Goal: Check status: Check status

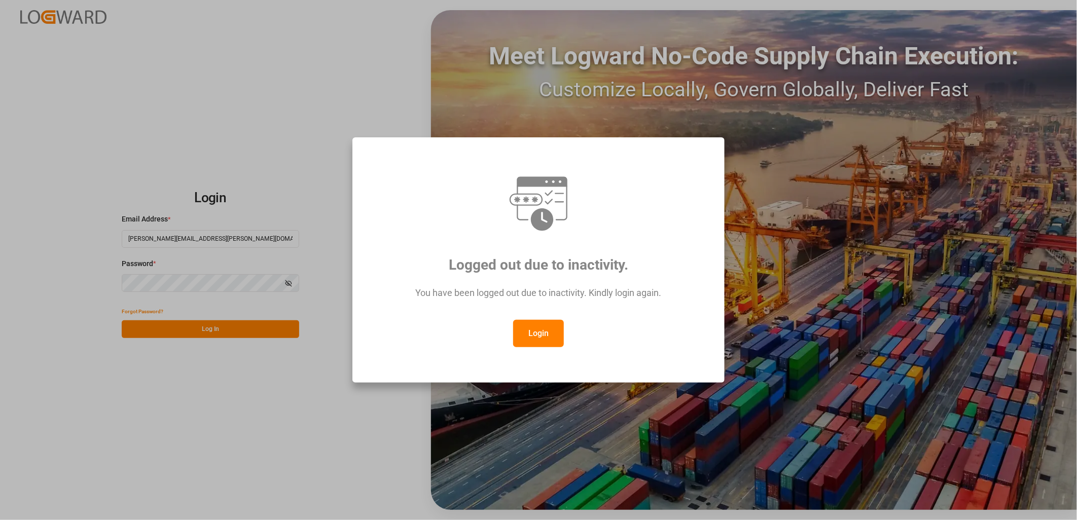
click at [534, 331] on button "Login" at bounding box center [538, 333] width 51 height 27
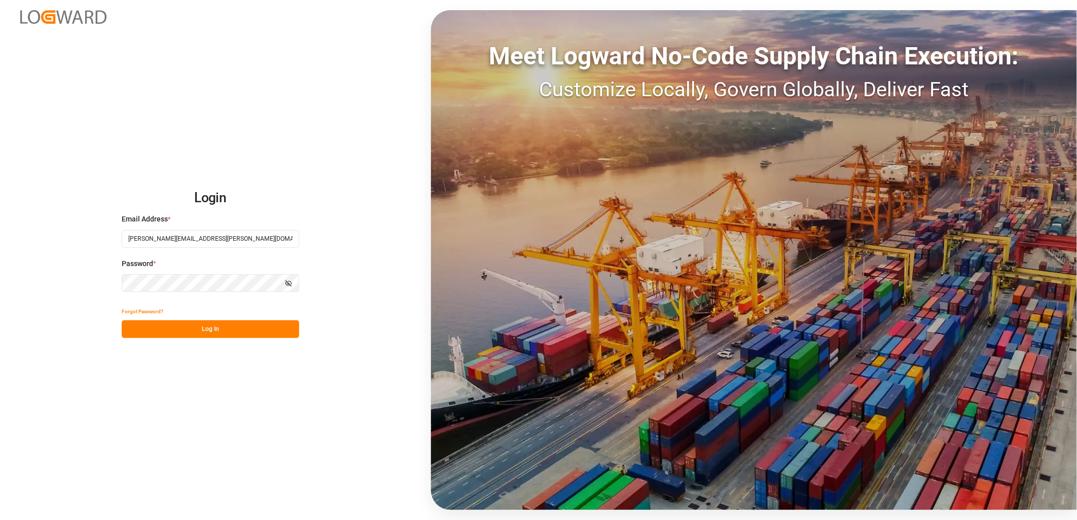
click at [205, 327] on button "Log In" at bounding box center [211, 330] width 178 height 18
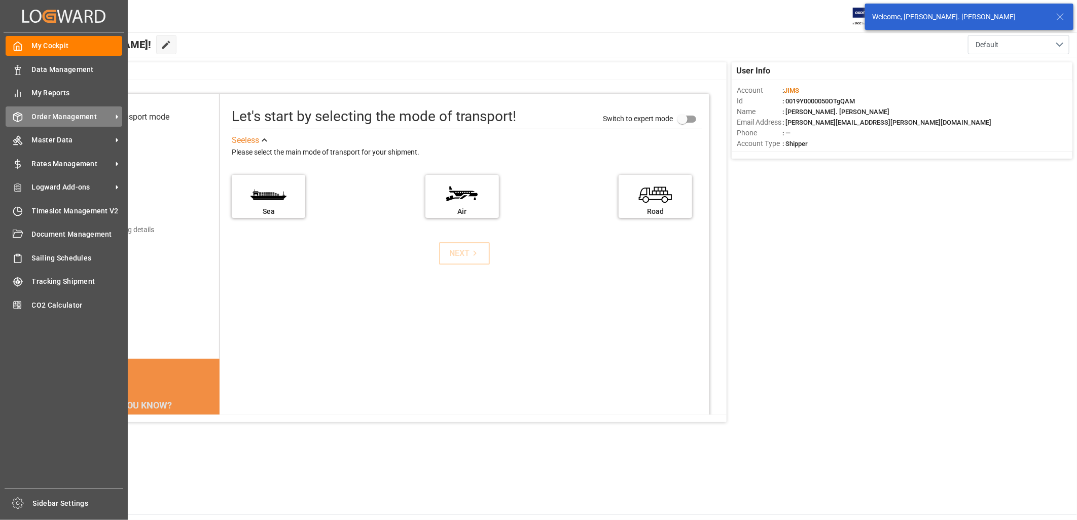
click at [46, 117] on span "Order Management" at bounding box center [72, 117] width 80 height 11
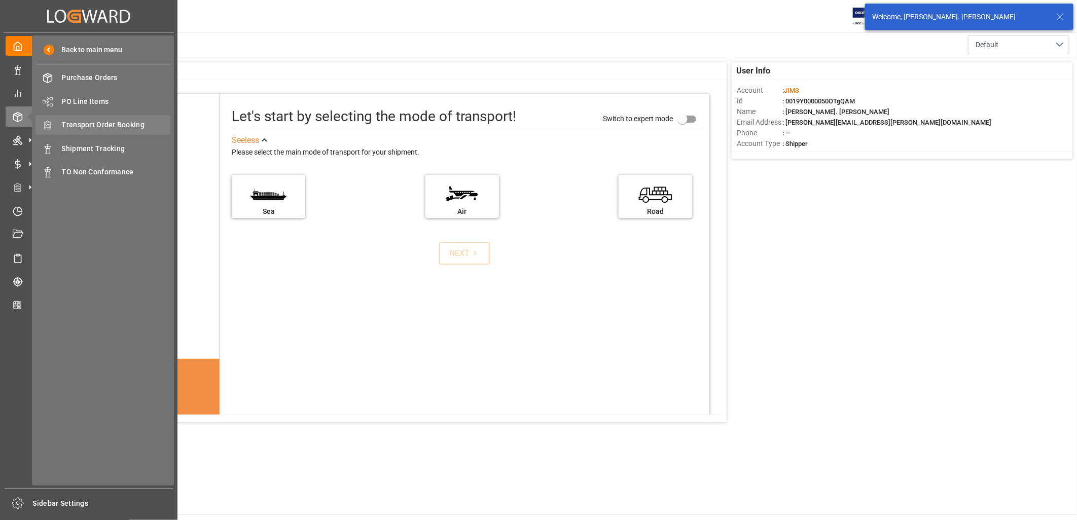
click at [128, 125] on span "Transport Order Booking" at bounding box center [116, 125] width 109 height 11
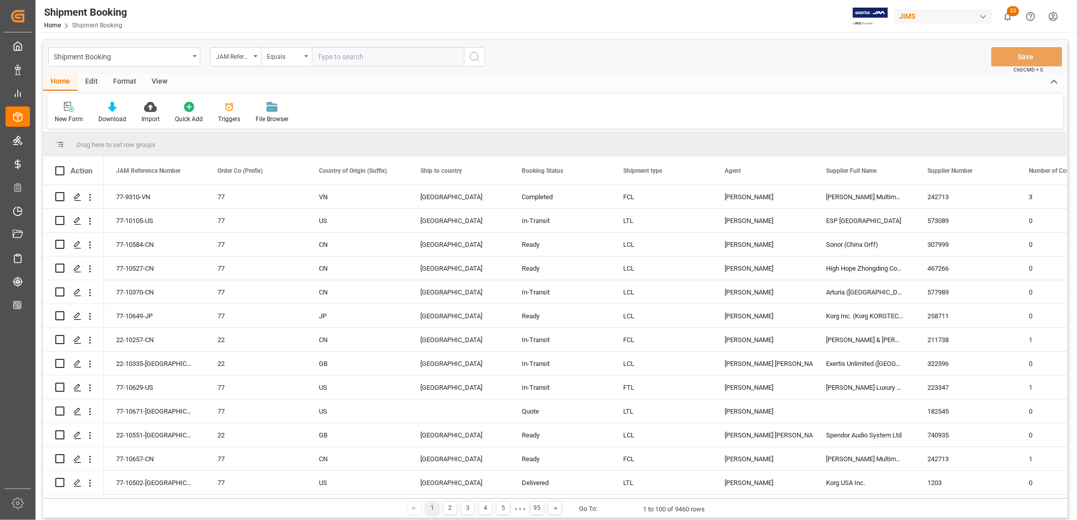
click at [330, 49] on input "text" at bounding box center [388, 56] width 152 height 19
type input "22-10603-CN"
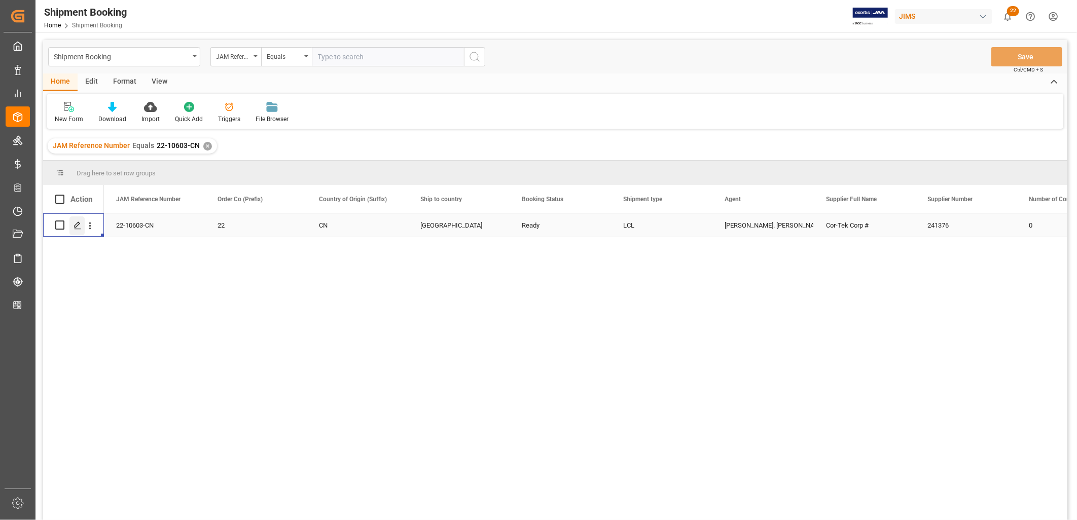
click at [75, 226] on icon "Press SPACE to select this row." at bounding box center [78, 226] width 8 height 8
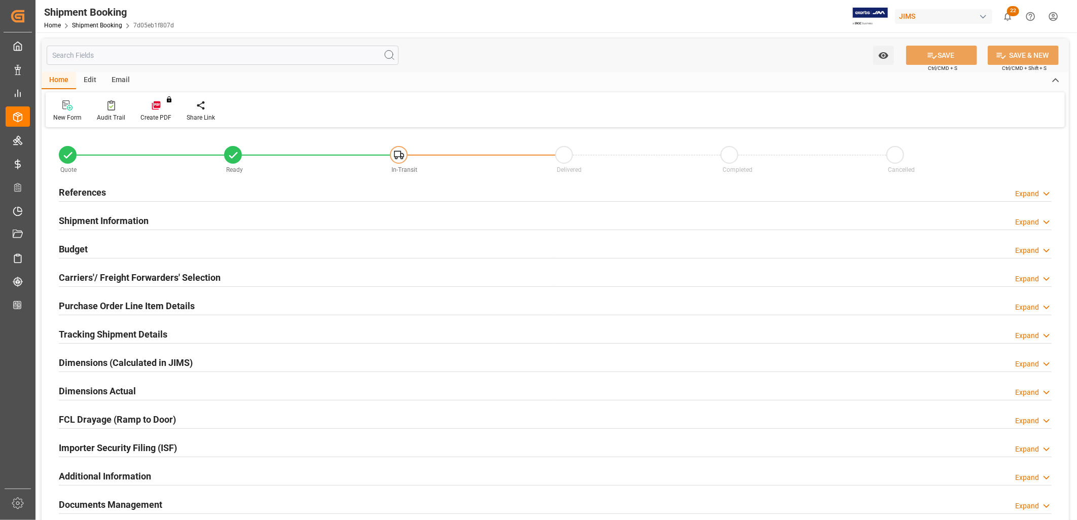
type input "[DATE]"
click at [102, 188] on h2 "References" at bounding box center [82, 193] width 47 height 14
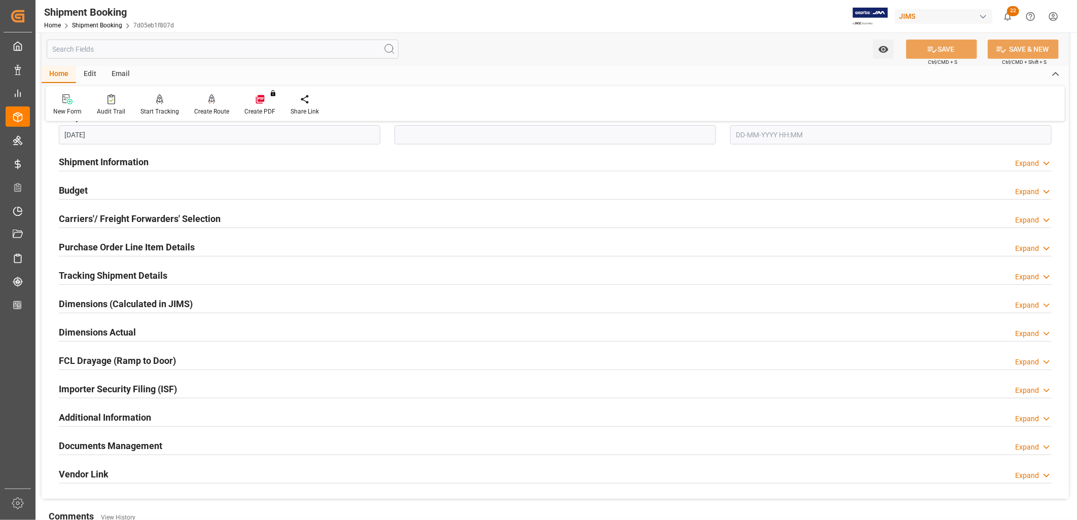
scroll to position [282, 0]
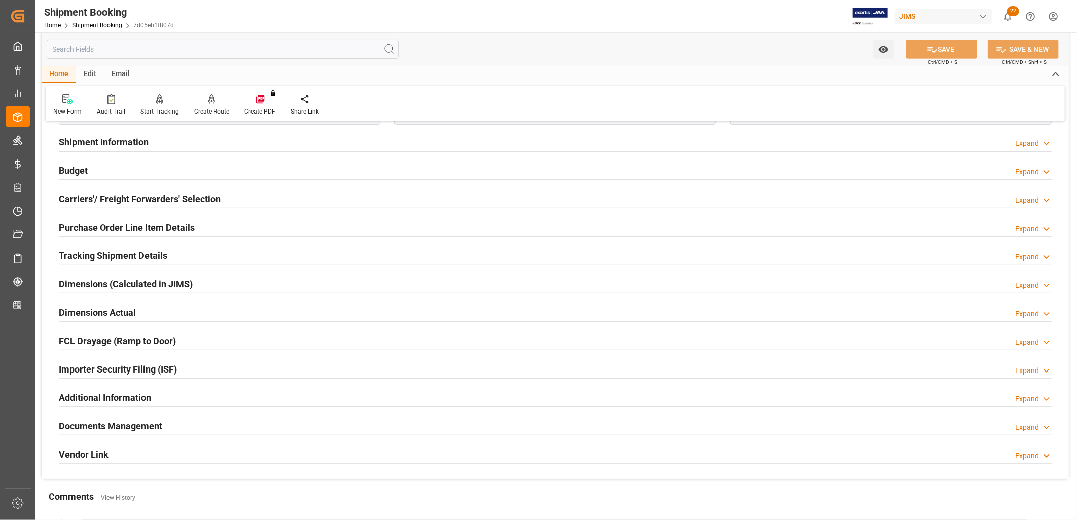
click at [142, 424] on h2 "Documents Management" at bounding box center [110, 427] width 103 height 14
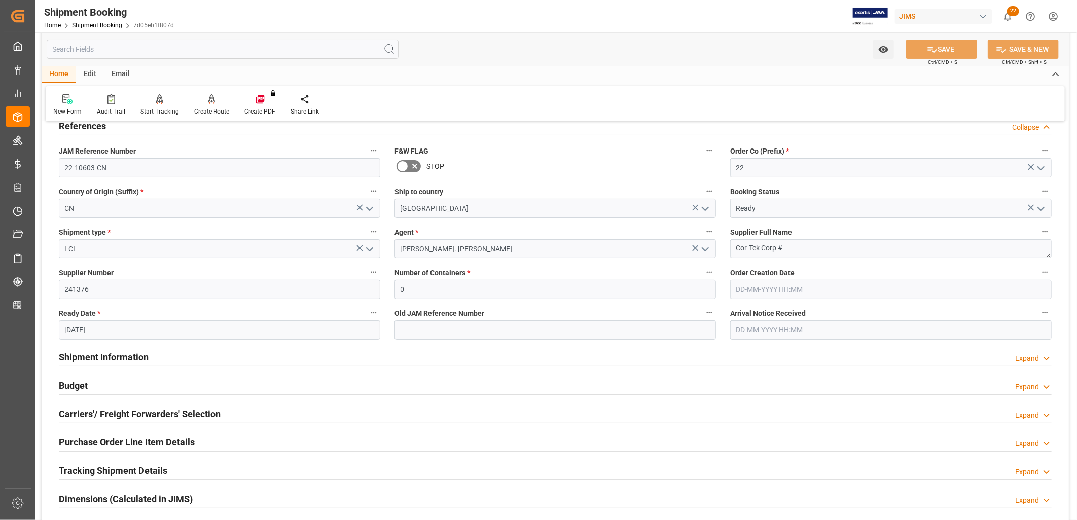
scroll to position [0, 0]
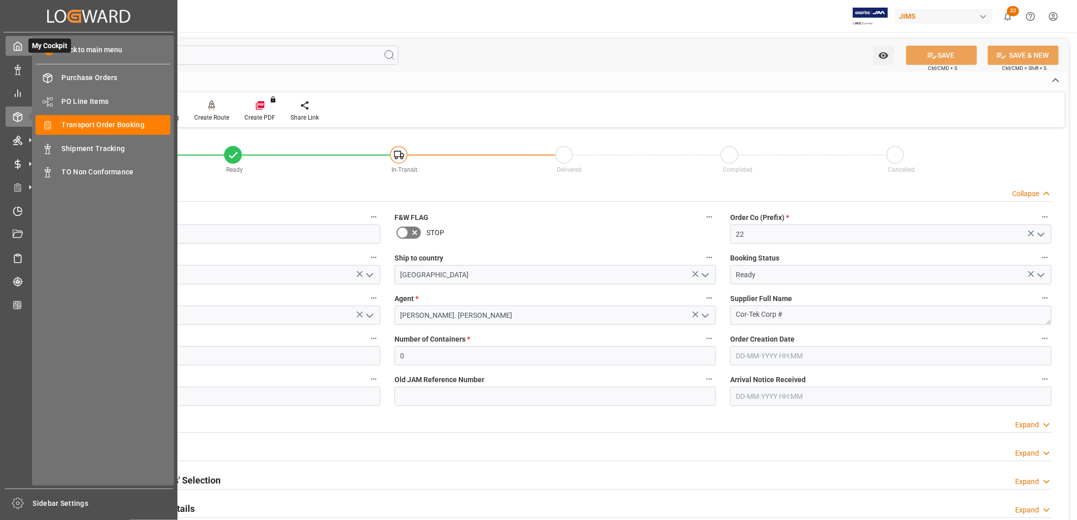
click at [11, 46] on div at bounding box center [14, 46] width 17 height 11
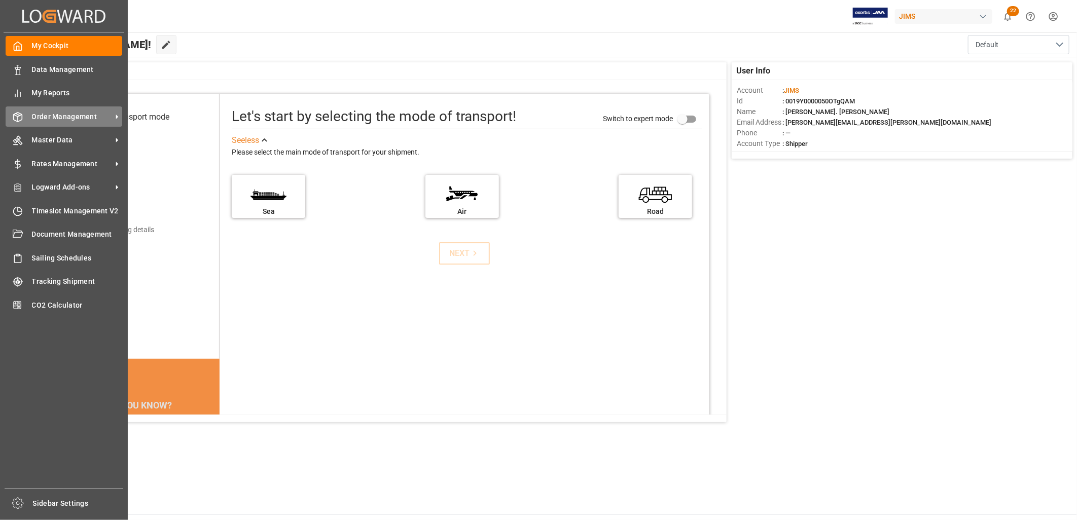
click at [70, 114] on span "Order Management" at bounding box center [72, 117] width 80 height 11
click at [89, 115] on span "Order Management" at bounding box center [72, 117] width 80 height 11
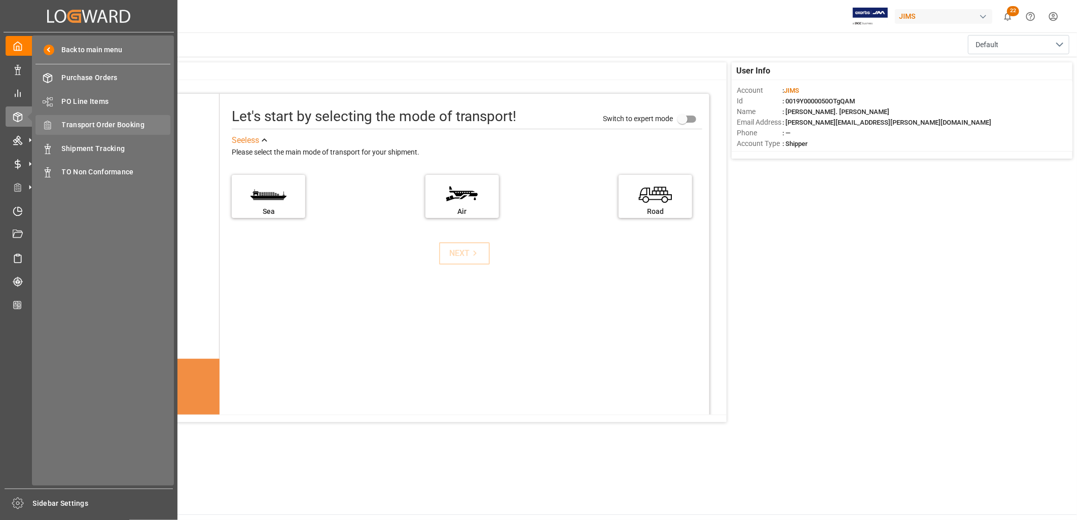
click at [124, 122] on span "Transport Order Booking" at bounding box center [116, 125] width 109 height 11
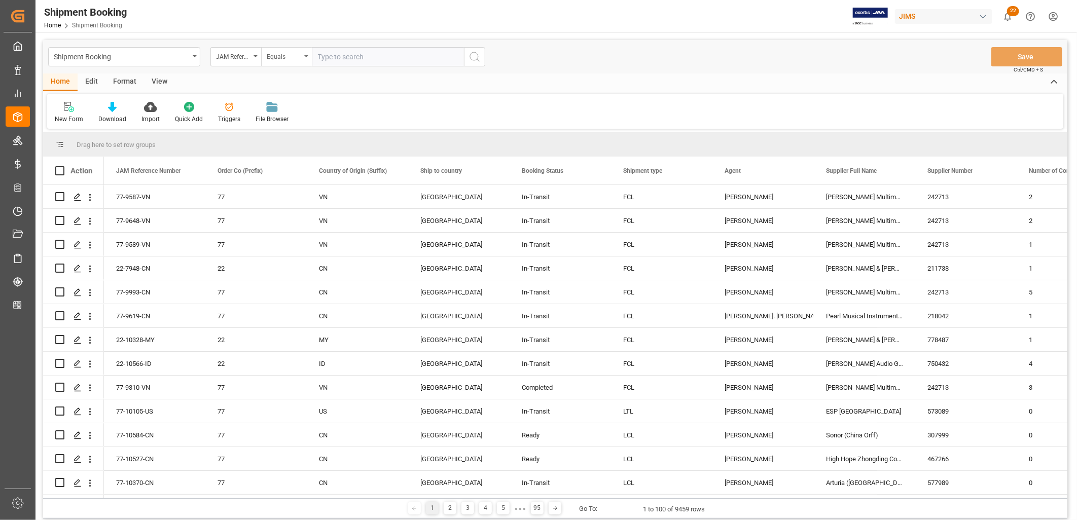
click at [307, 53] on div "Equals" at bounding box center [286, 56] width 51 height 19
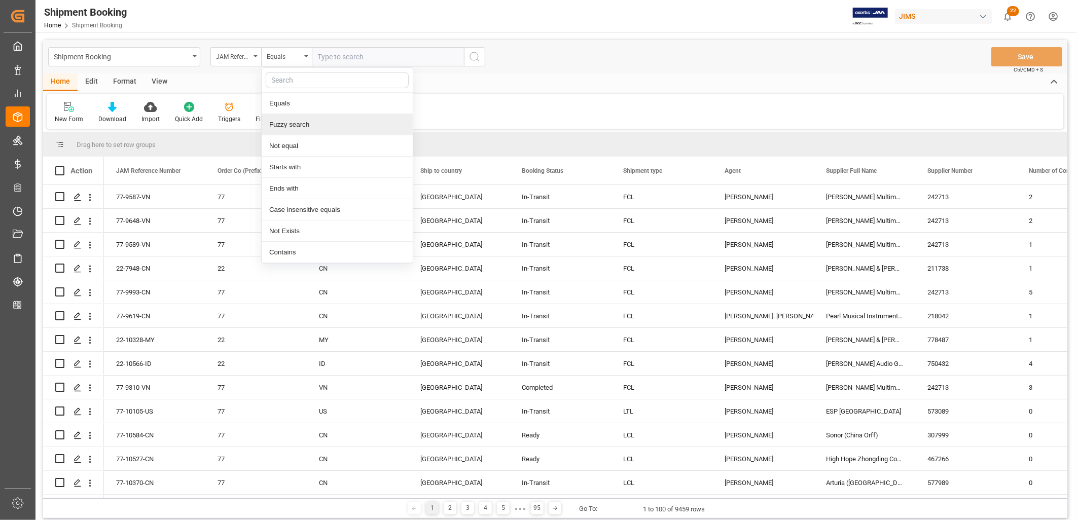
click at [300, 124] on div "Fuzzy search" at bounding box center [337, 124] width 151 height 21
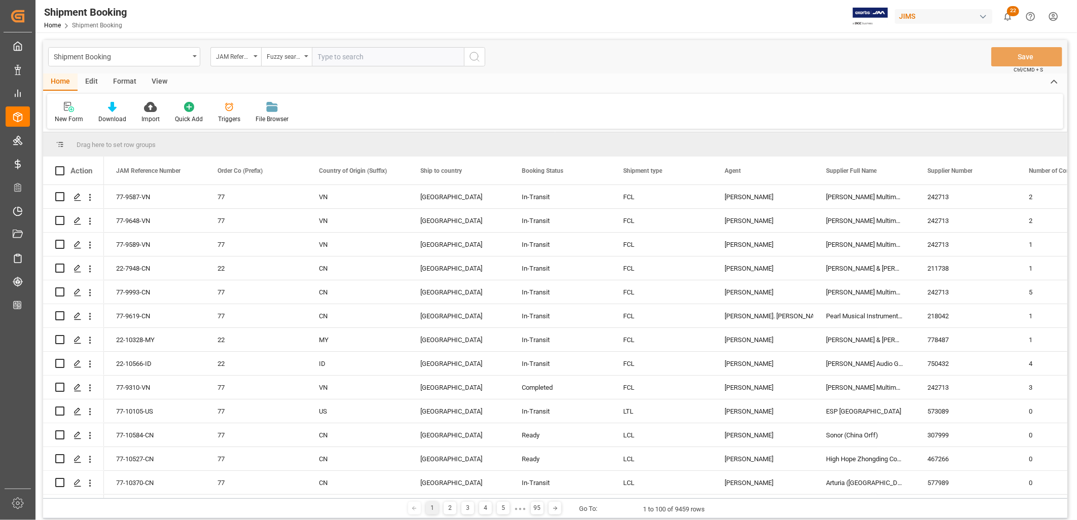
click at [323, 54] on input "text" at bounding box center [388, 56] width 152 height 19
type input "22-MY"
click at [469, 55] on icon "search button" at bounding box center [475, 57] width 12 height 12
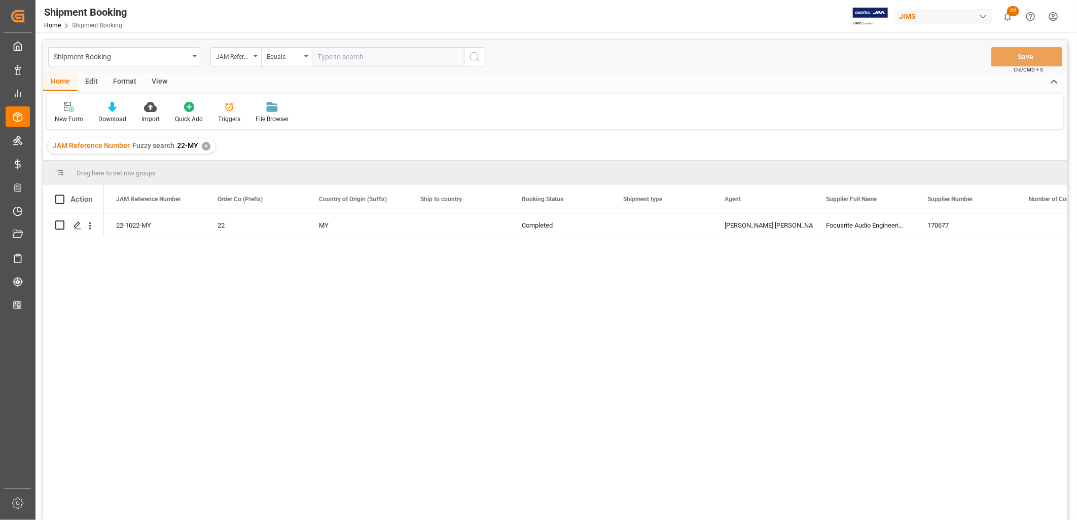
click at [205, 145] on div "✕" at bounding box center [206, 146] width 9 height 9
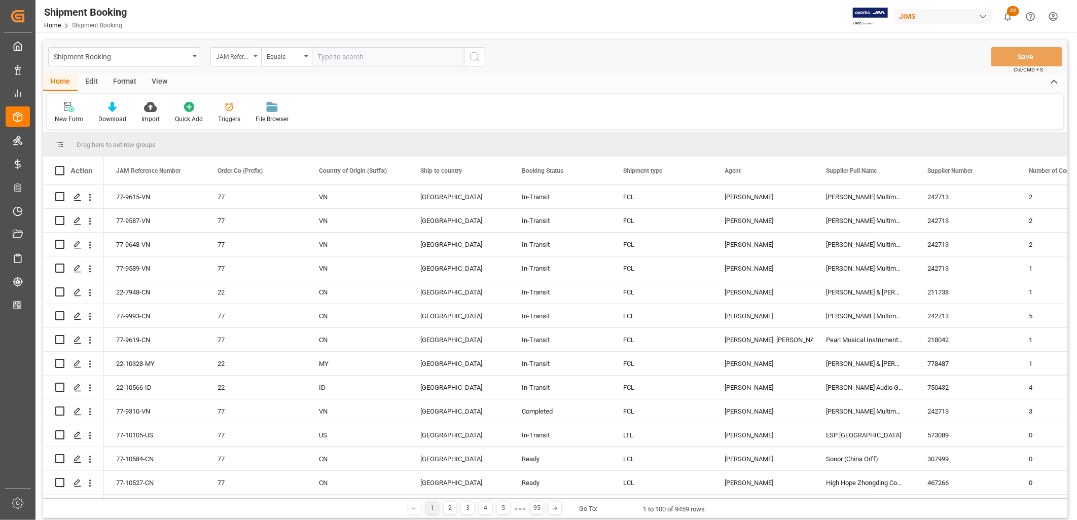
click at [257, 54] on div "JAM Reference Number" at bounding box center [236, 56] width 51 height 19
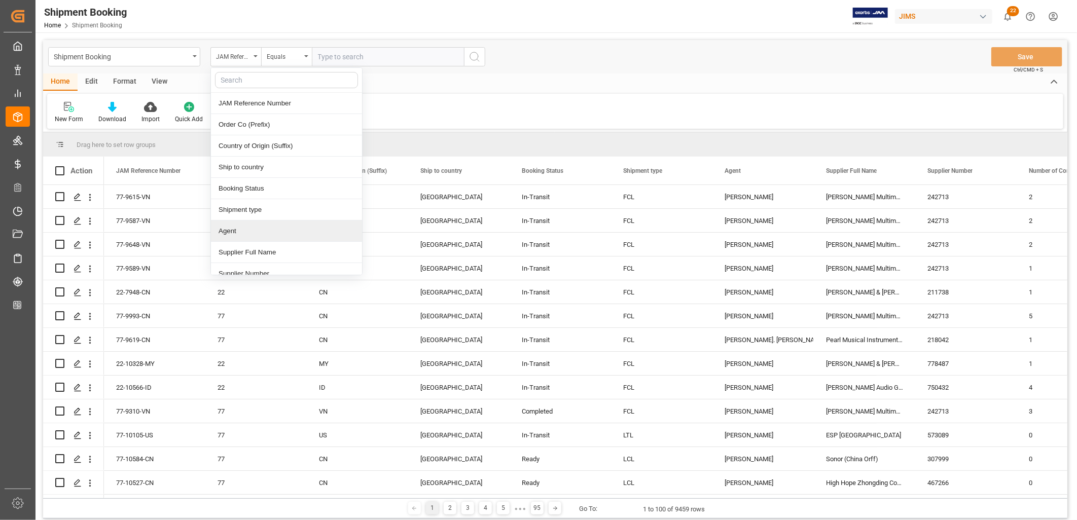
click at [250, 231] on div "Agent" at bounding box center [286, 231] width 151 height 21
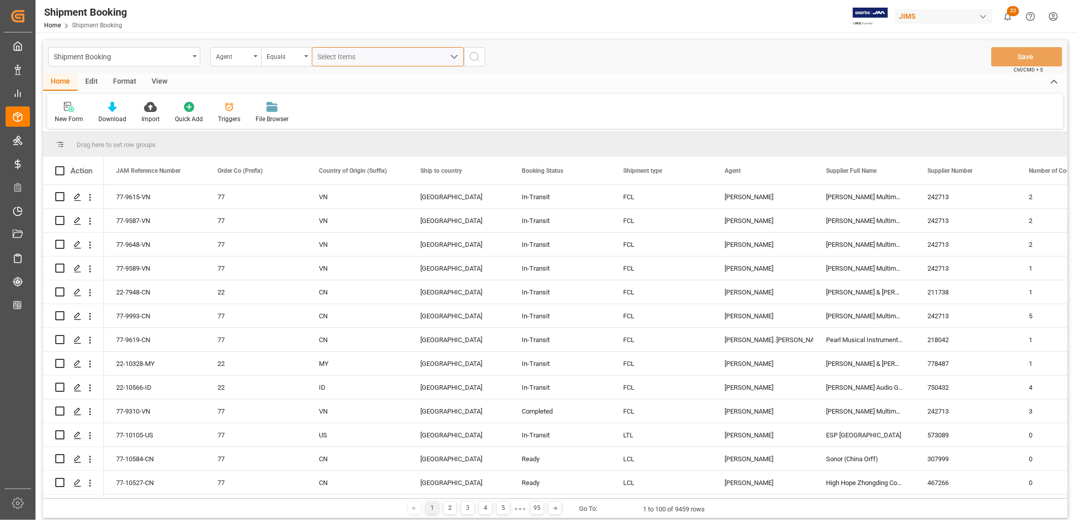
click at [455, 56] on button "Select Items" at bounding box center [388, 56] width 152 height 19
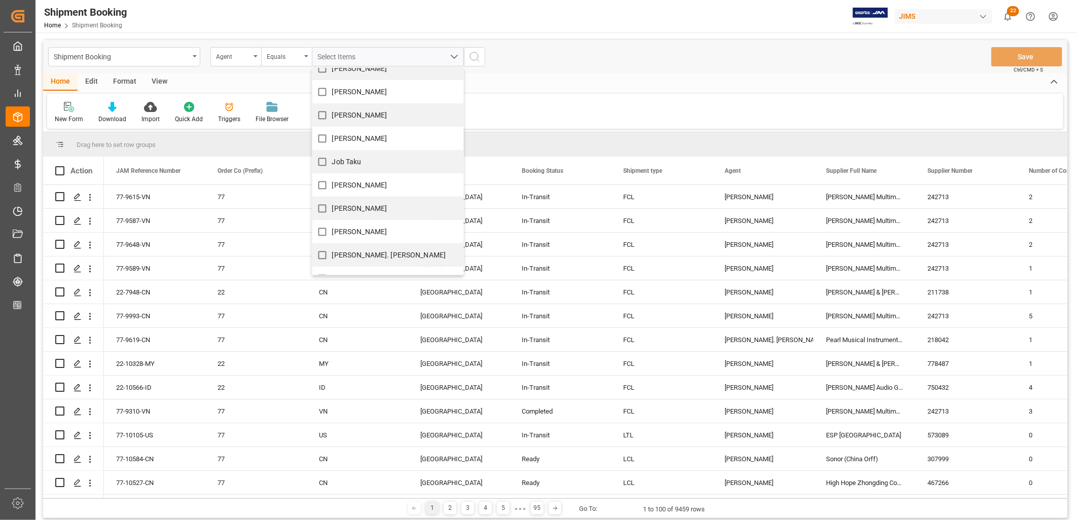
scroll to position [282, 0]
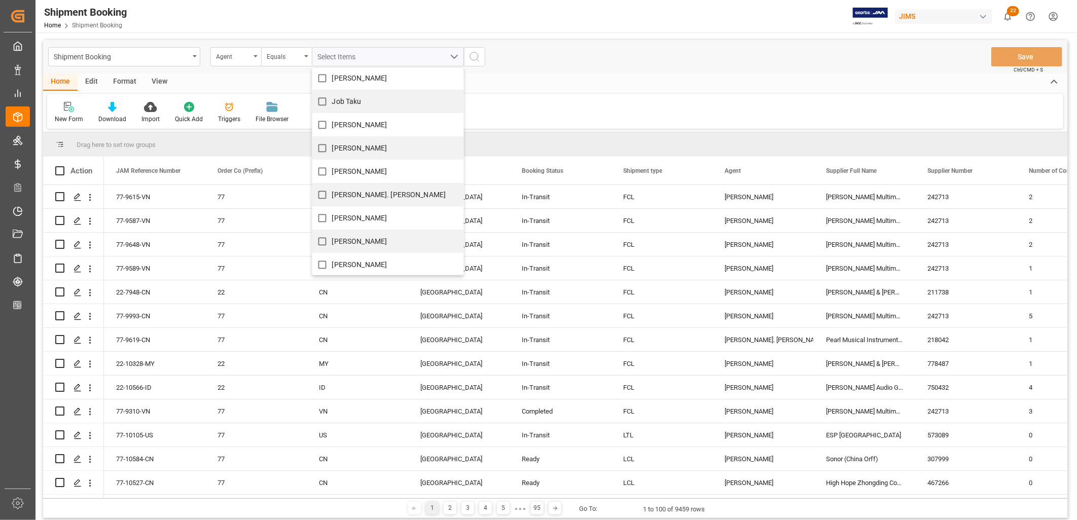
click at [376, 191] on span "[PERSON_NAME]. [PERSON_NAME]" at bounding box center [389, 195] width 114 height 8
click at [332, 191] on input "[PERSON_NAME]. [PERSON_NAME]" at bounding box center [322, 195] width 20 height 20
checkbox input "true"
click at [479, 56] on icon "search button" at bounding box center [475, 57] width 12 height 12
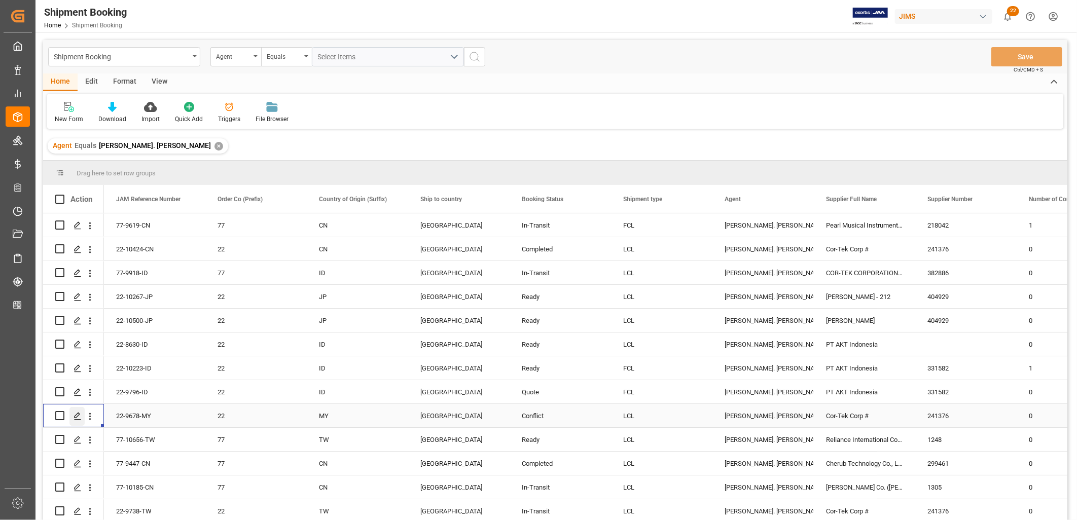
click at [80, 415] on icon "Press SPACE to select this row." at bounding box center [78, 416] width 8 height 8
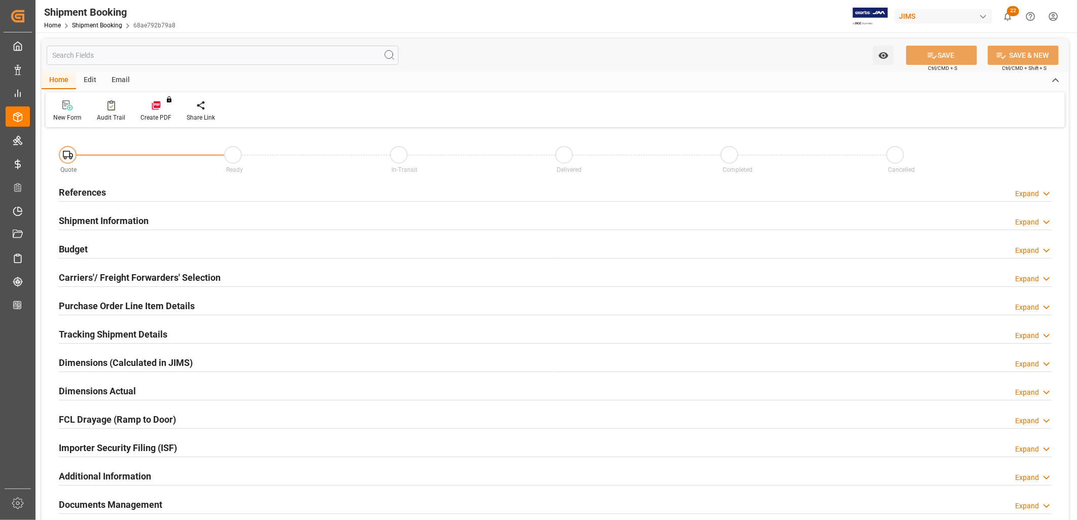
type input "[DATE]"
click at [91, 189] on h2 "References" at bounding box center [82, 193] width 47 height 14
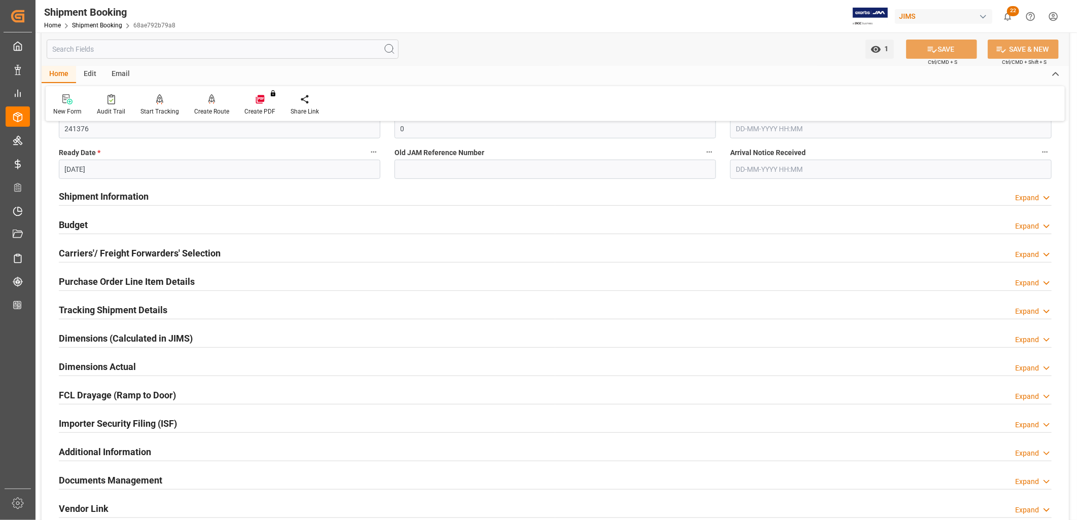
scroll to position [338, 0]
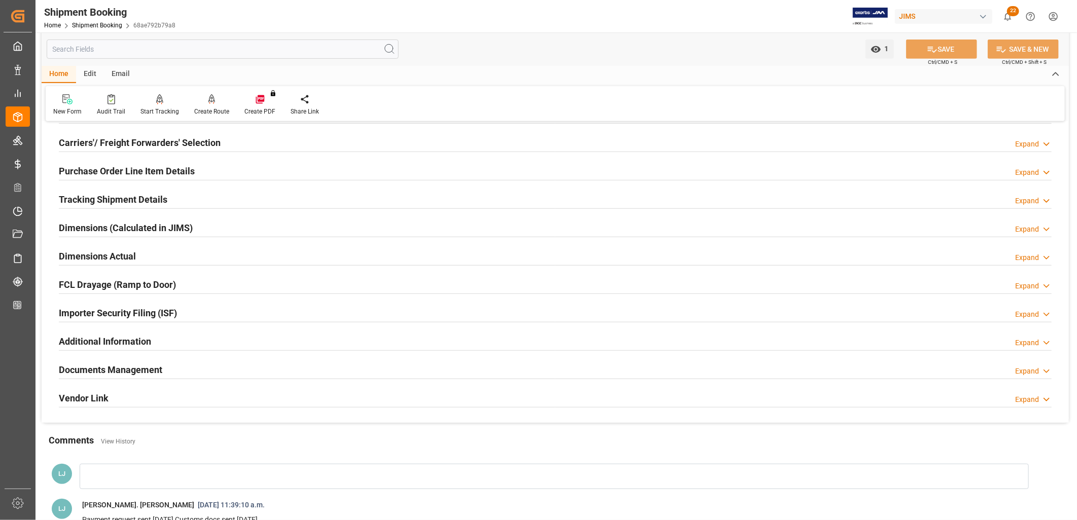
click at [125, 372] on h2 "Documents Management" at bounding box center [110, 370] width 103 height 14
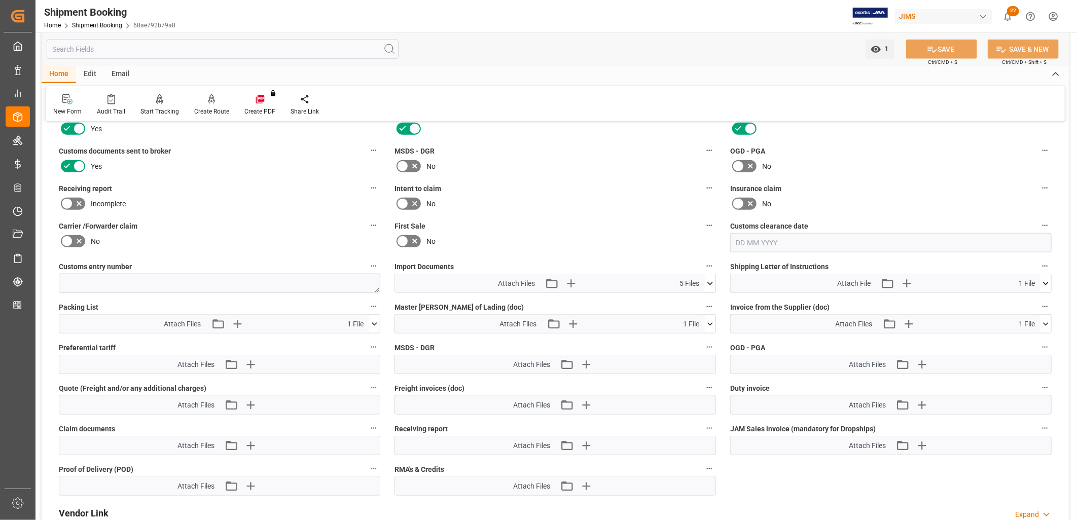
scroll to position [620, 0]
click at [712, 281] on icon at bounding box center [710, 283] width 11 height 11
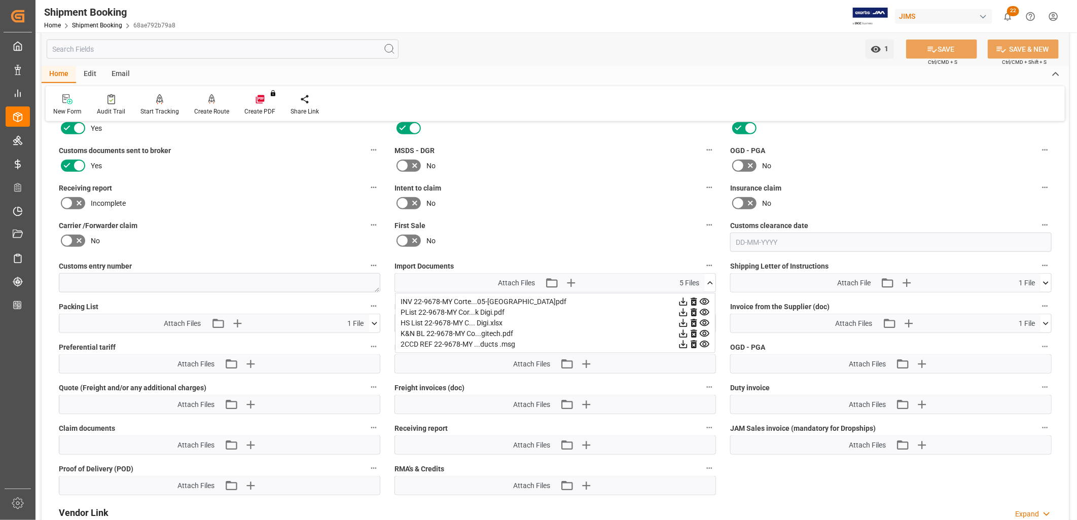
click at [713, 278] on icon at bounding box center [710, 283] width 11 height 11
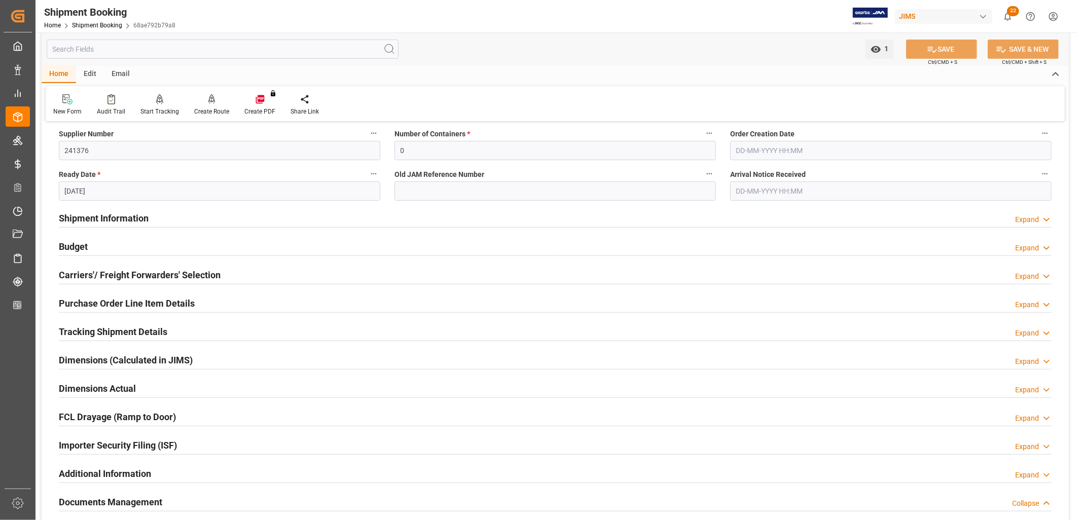
scroll to position [225, 0]
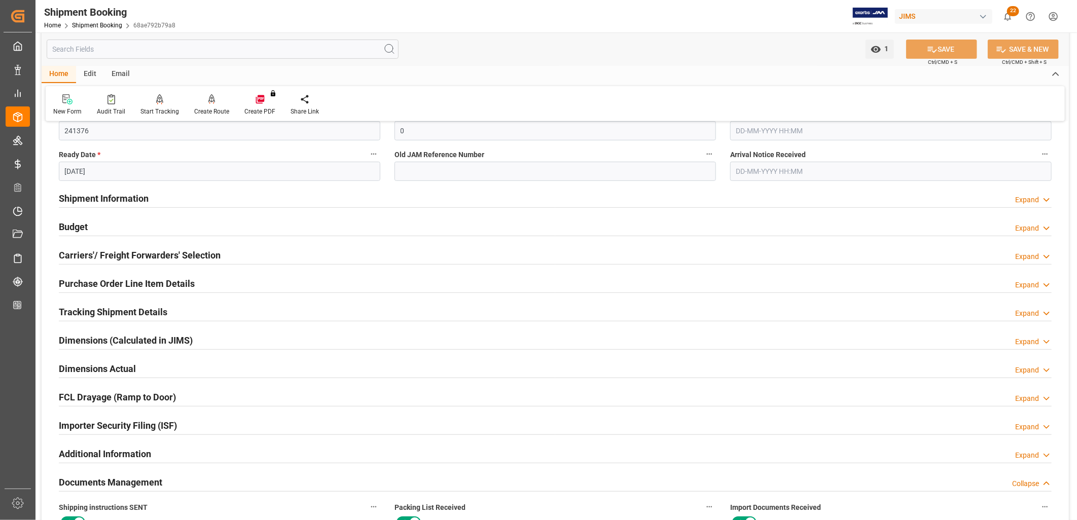
click at [95, 313] on h2 "Tracking Shipment Details" at bounding box center [113, 312] width 109 height 14
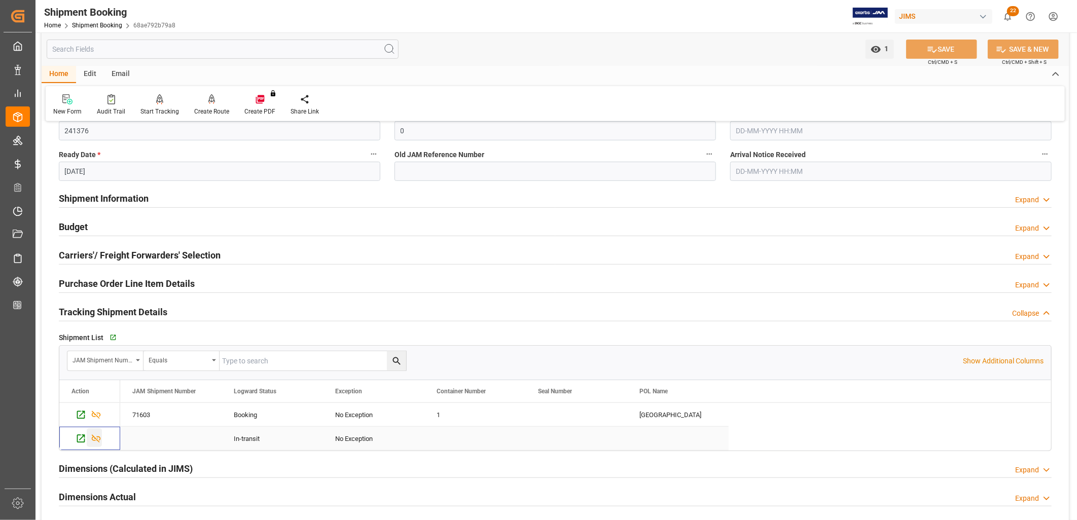
click at [95, 441] on icon "Press SPACE to select this row." at bounding box center [96, 439] width 9 height 8
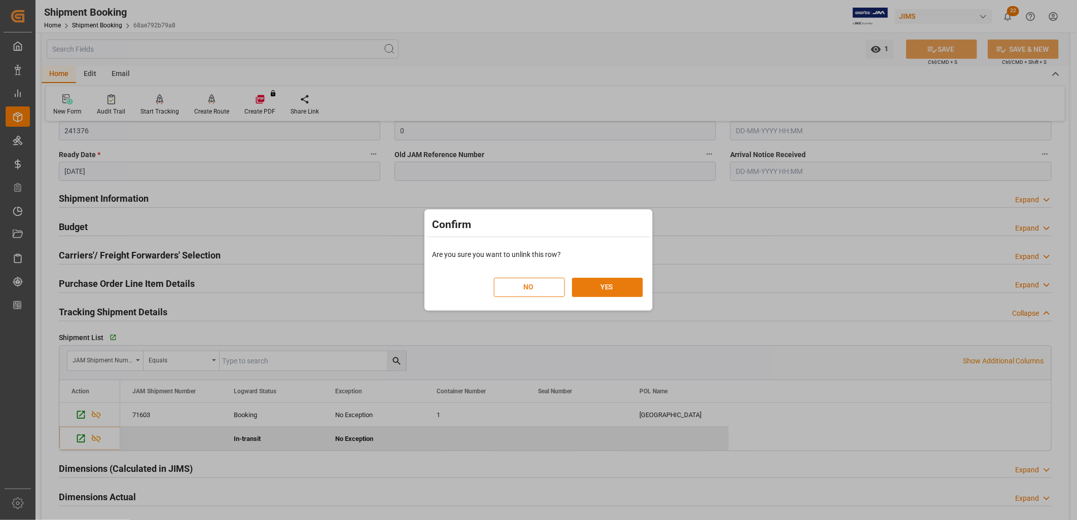
click at [611, 287] on button "YES" at bounding box center [607, 287] width 71 height 19
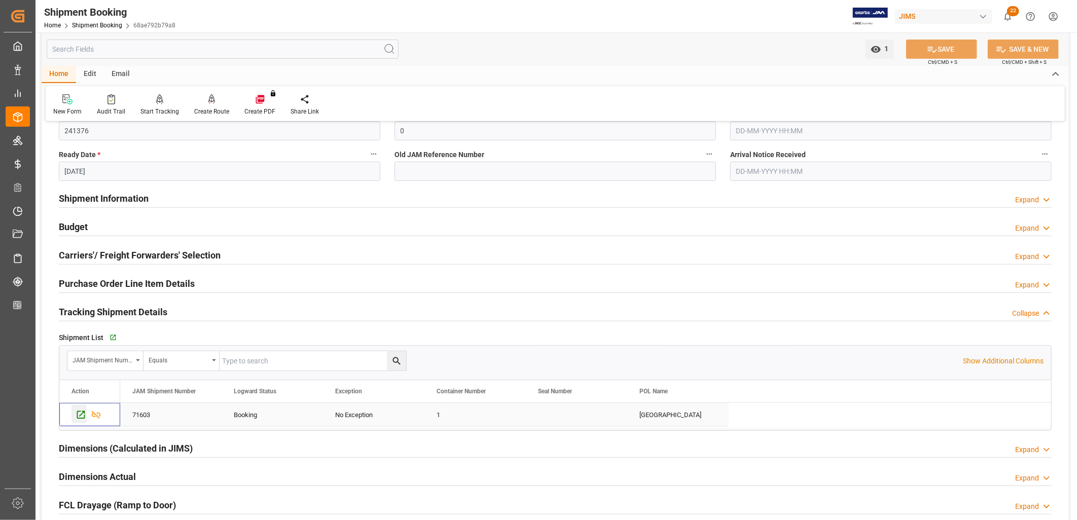
click at [80, 413] on icon "Press SPACE to select this row." at bounding box center [81, 415] width 11 height 11
